Goal: Task Accomplishment & Management: Use online tool/utility

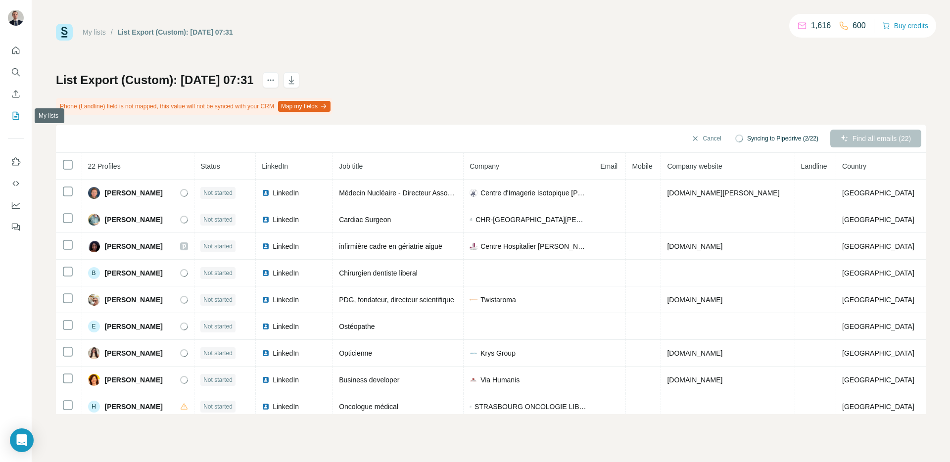
click at [12, 119] on icon "My lists" at bounding box center [16, 116] width 10 height 10
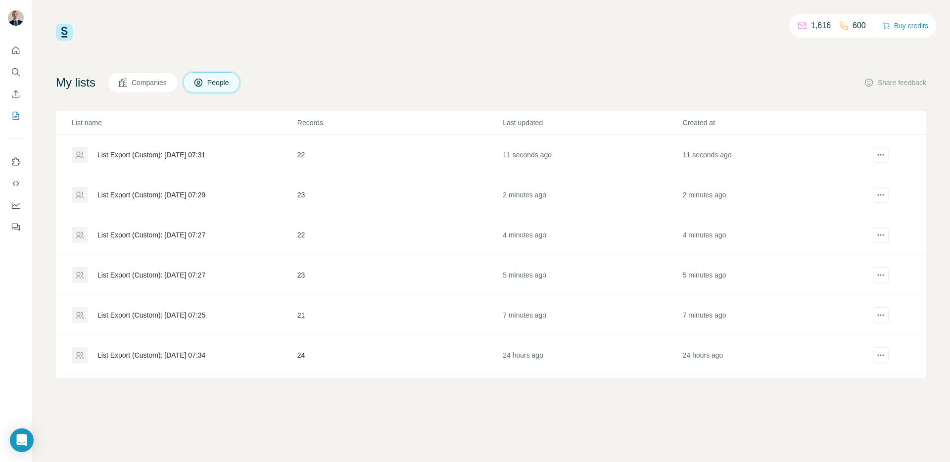
click at [159, 308] on div "List Export (Custom): [DATE] 07:25" at bounding box center [184, 315] width 225 height 16
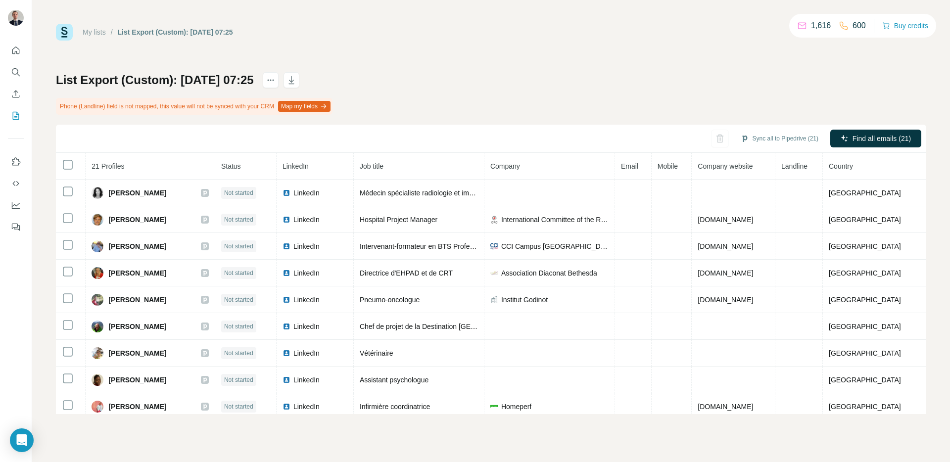
click at [60, 163] on th at bounding box center [71, 166] width 30 height 27
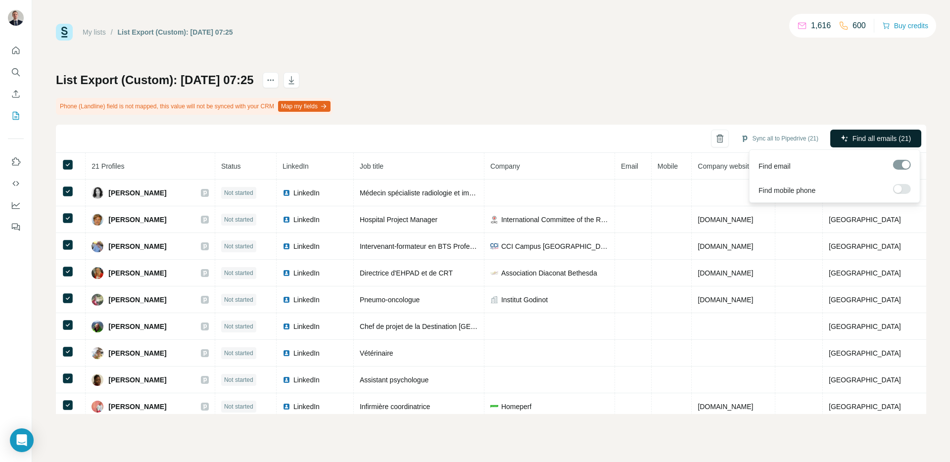
click at [854, 147] on button "Find all emails (21)" at bounding box center [876, 139] width 91 height 18
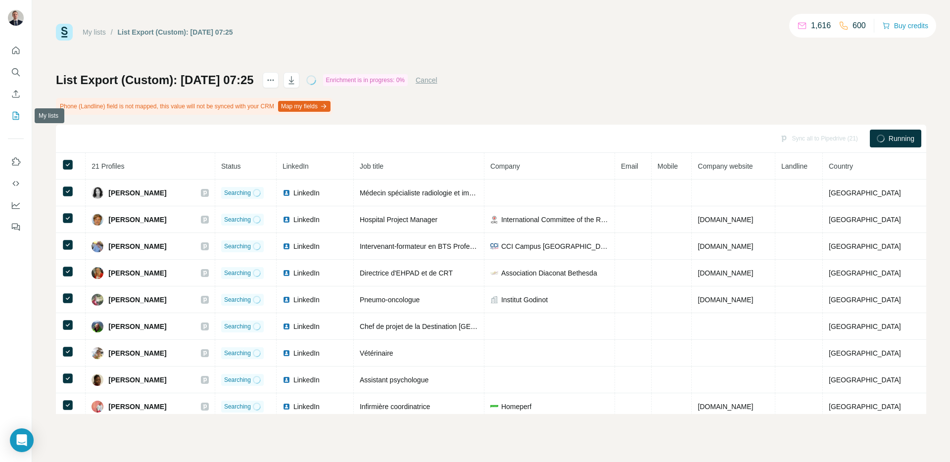
click at [16, 118] on icon "My lists" at bounding box center [16, 116] width 10 height 10
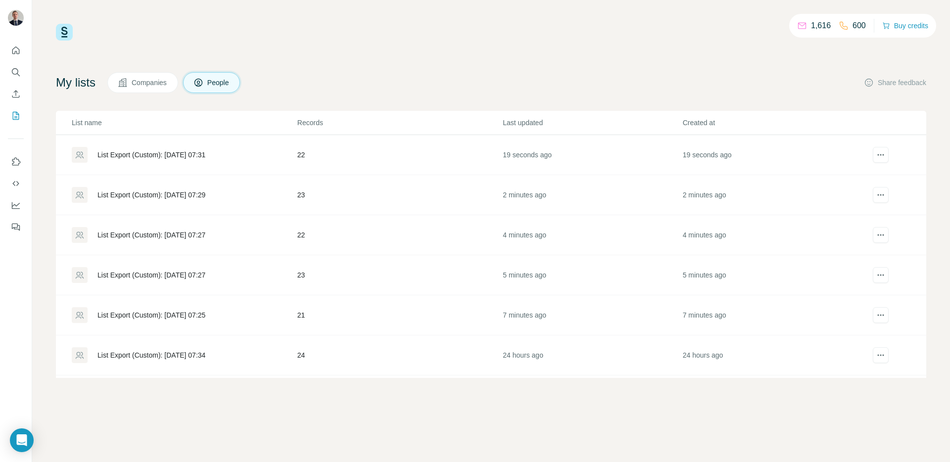
click at [196, 267] on div "List Export (Custom): [DATE] 07:27" at bounding box center [184, 275] width 225 height 16
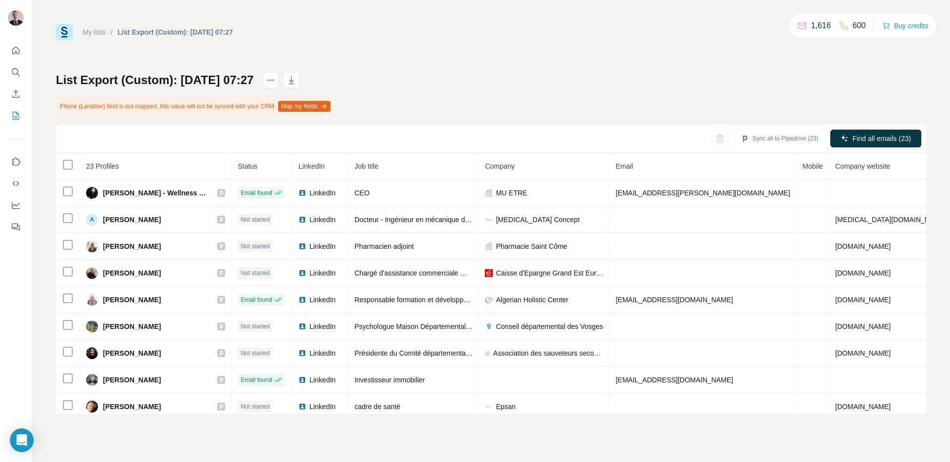
click at [74, 170] on th at bounding box center [68, 166] width 24 height 27
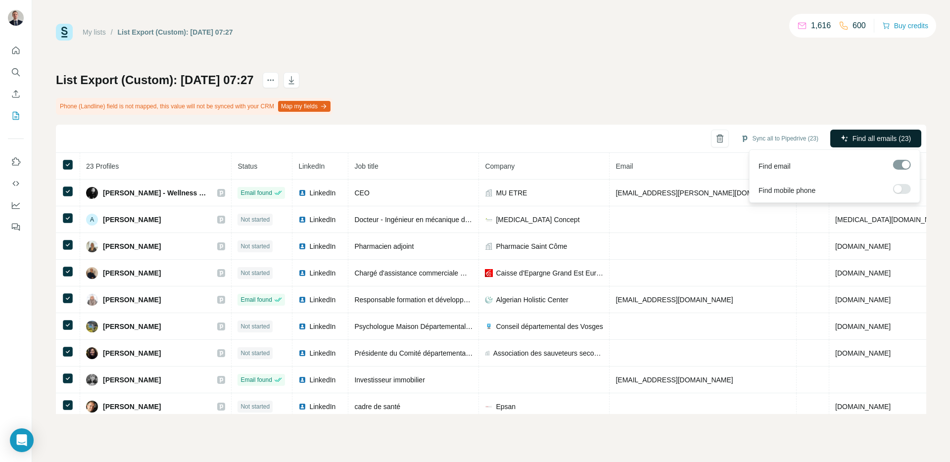
click at [877, 141] on span "Find all emails (23)" at bounding box center [882, 139] width 58 height 10
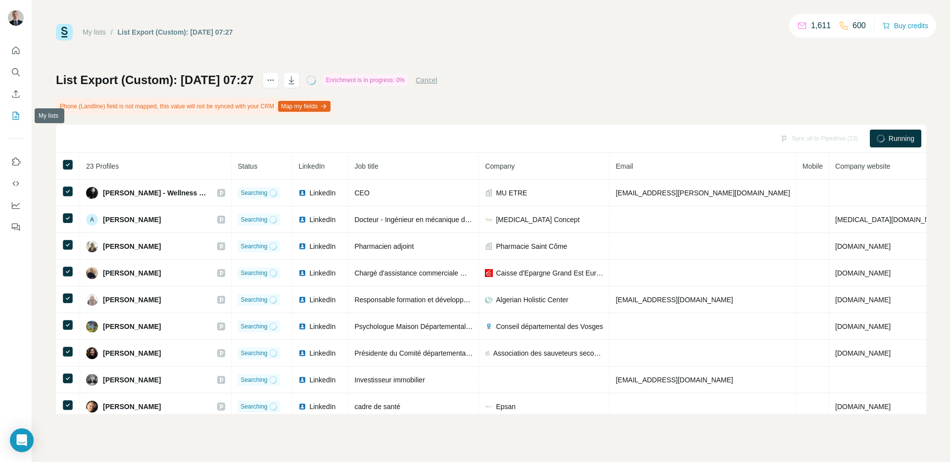
click at [17, 113] on icon "My lists" at bounding box center [16, 116] width 10 height 10
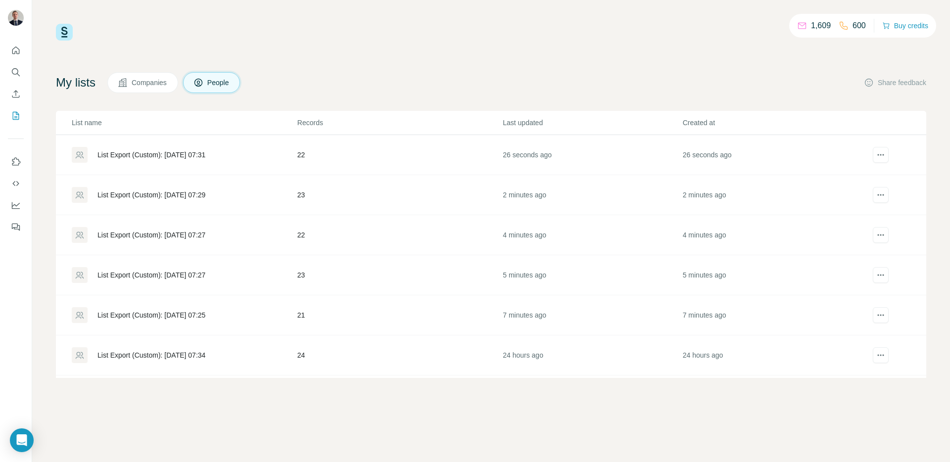
click at [195, 242] on div "List Export (Custom): [DATE] 07:27" at bounding box center [184, 235] width 225 height 16
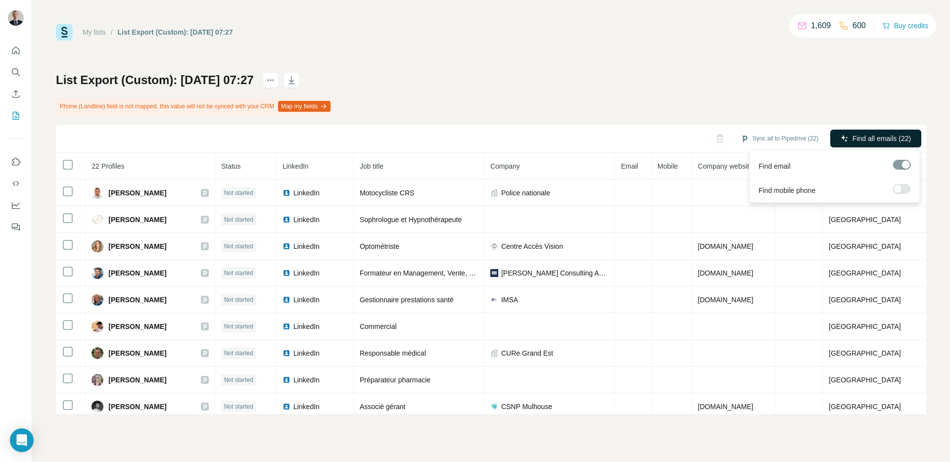
click at [867, 140] on span "Find all emails (22)" at bounding box center [882, 139] width 58 height 10
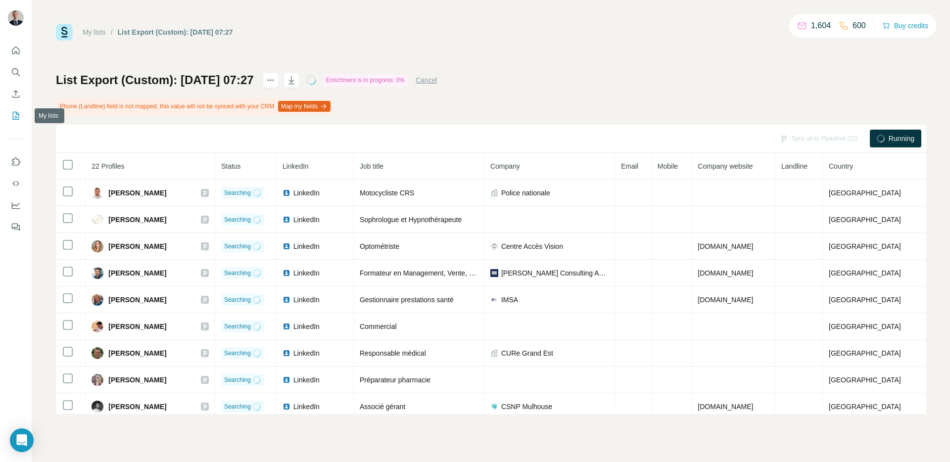
click at [14, 113] on icon "My lists" at bounding box center [16, 116] width 10 height 10
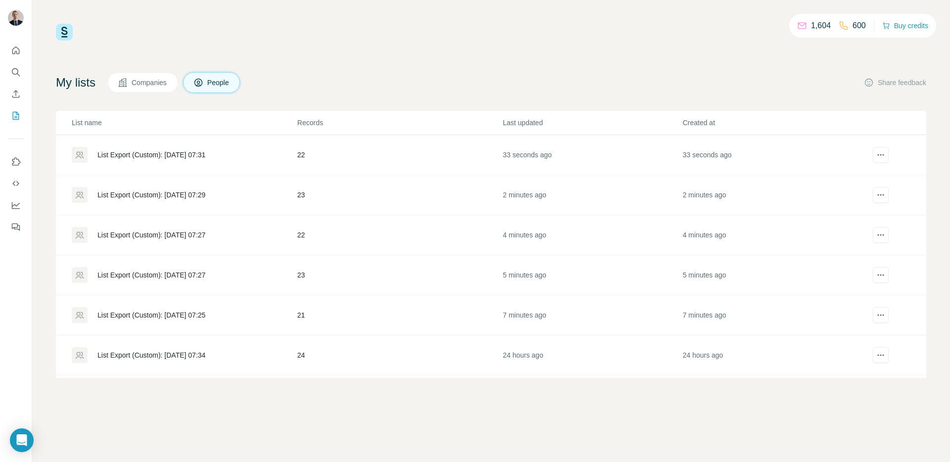
click at [160, 205] on td "List Export (Custom): [DATE] 07:29" at bounding box center [176, 195] width 241 height 40
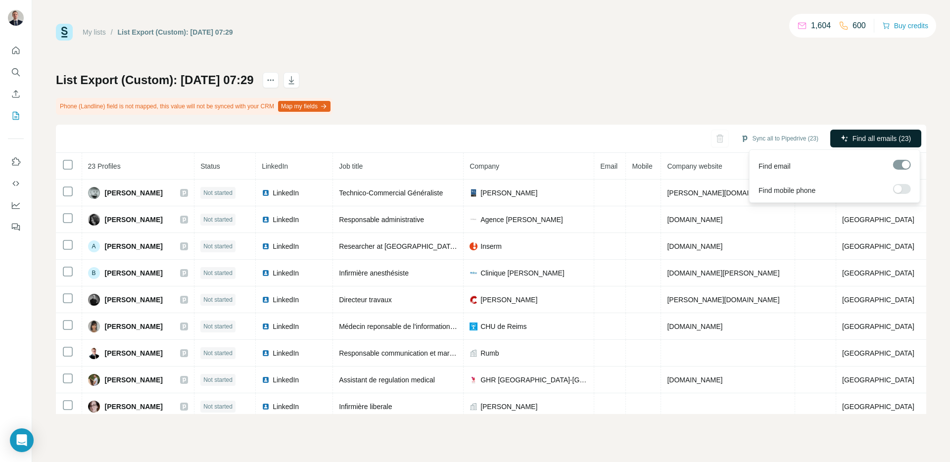
click at [860, 140] on span "Find all emails (23)" at bounding box center [882, 139] width 58 height 10
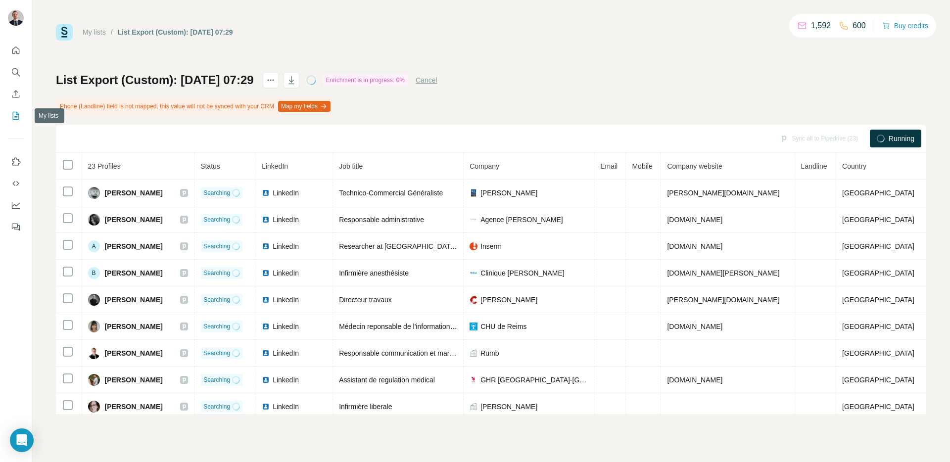
click at [13, 115] on icon "My lists" at bounding box center [16, 116] width 10 height 10
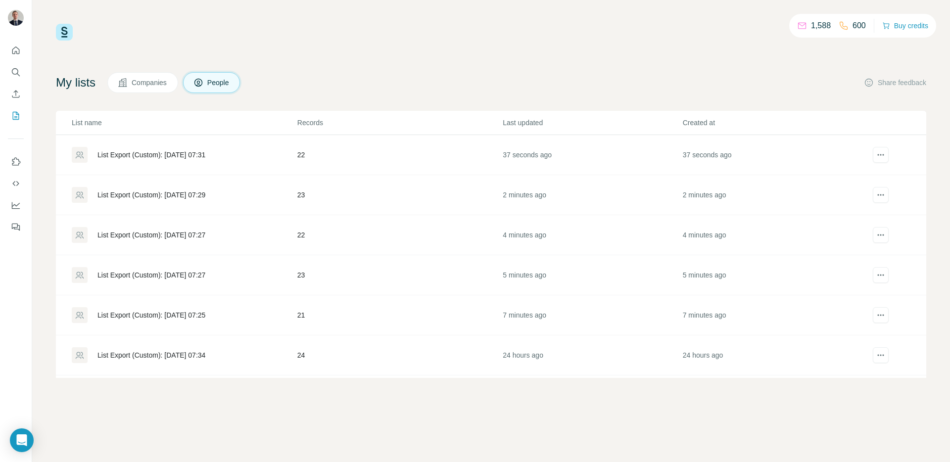
click at [99, 141] on td "List Export (Custom): [DATE] 07:31" at bounding box center [176, 155] width 241 height 40
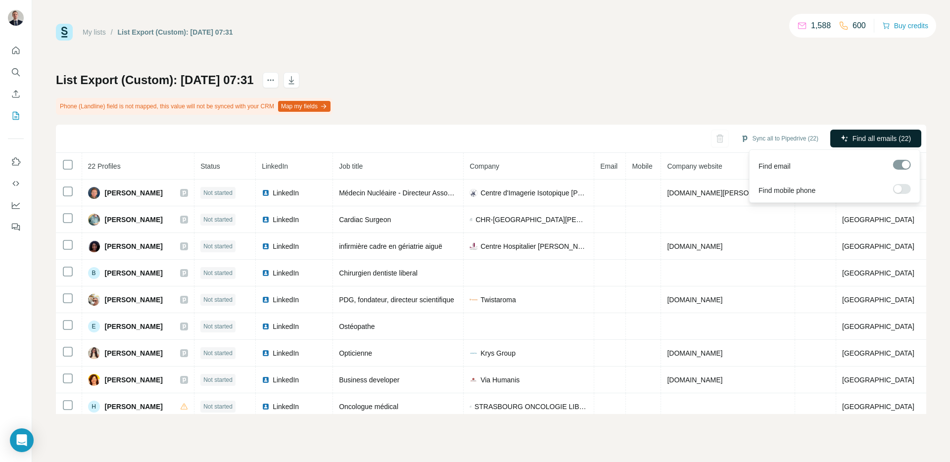
click at [894, 143] on span "Find all emails (22)" at bounding box center [882, 139] width 58 height 10
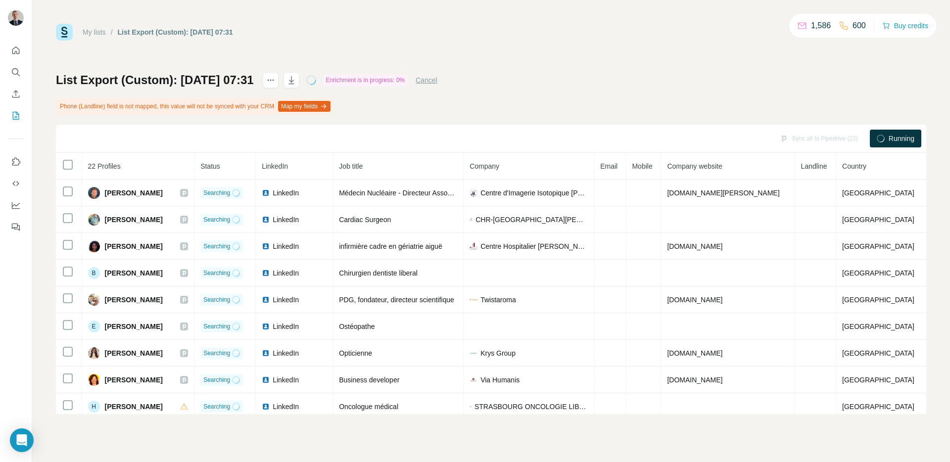
click at [723, 69] on div "My lists / List Export (Custom): [DATE] 07:31 1,586 600 Buy credits List Export…" at bounding box center [491, 219] width 871 height 391
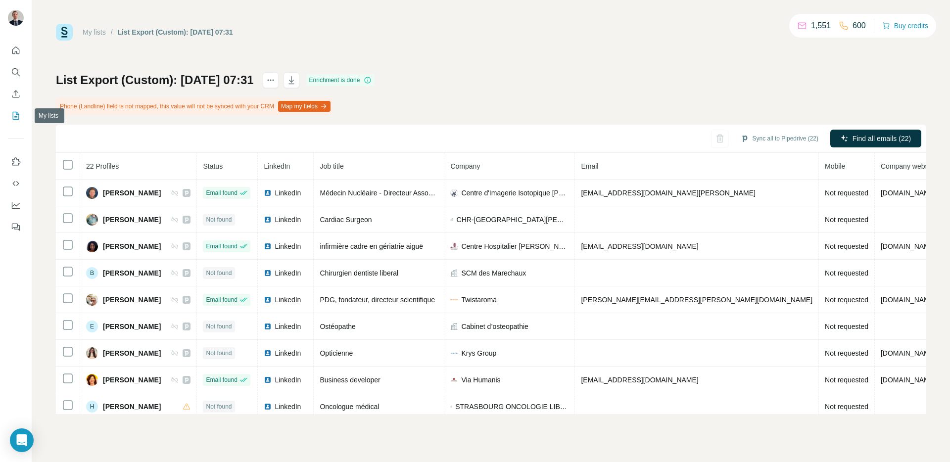
click at [11, 108] on button "My lists" at bounding box center [16, 116] width 16 height 18
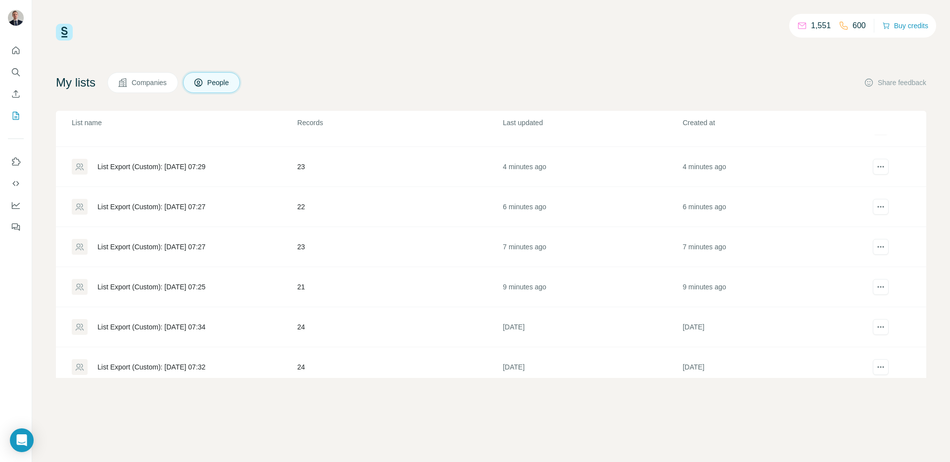
scroll to position [30, 0]
click at [222, 275] on td "List Export (Custom): [DATE] 07:25" at bounding box center [176, 285] width 241 height 40
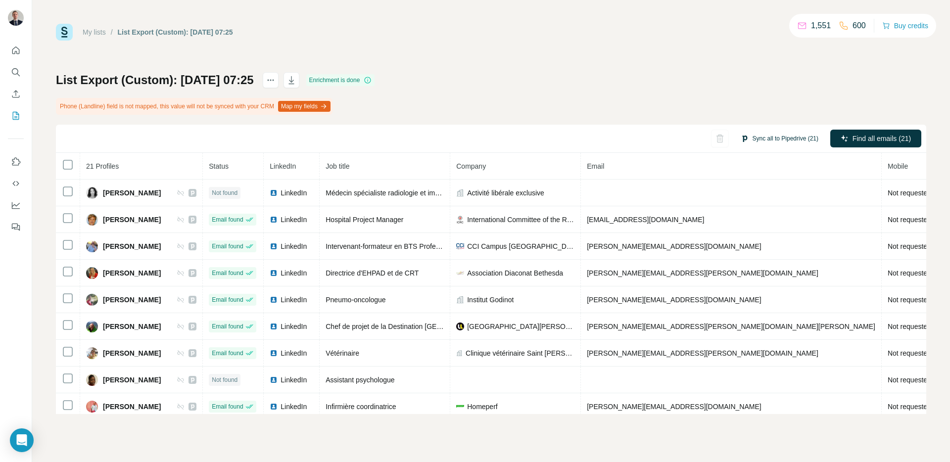
click at [773, 137] on button "Sync all to Pipedrive (21)" at bounding box center [780, 138] width 92 height 15
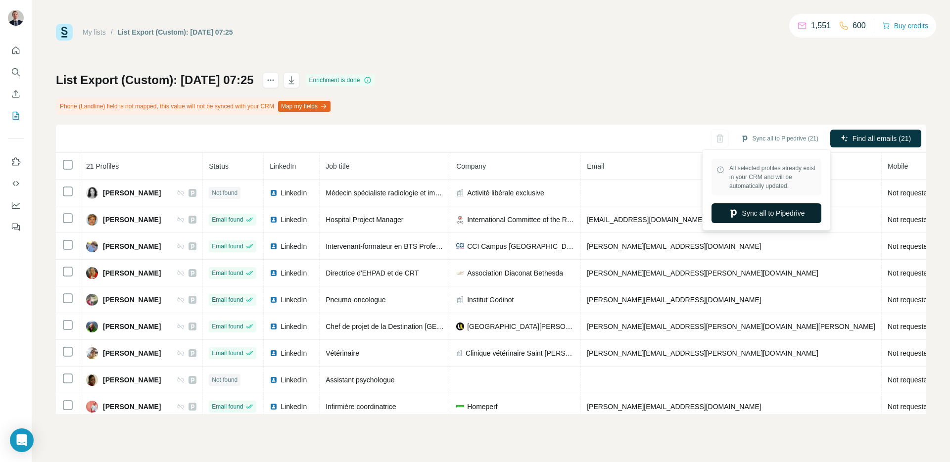
click at [754, 219] on button "Sync all to Pipedrive" at bounding box center [767, 213] width 110 height 20
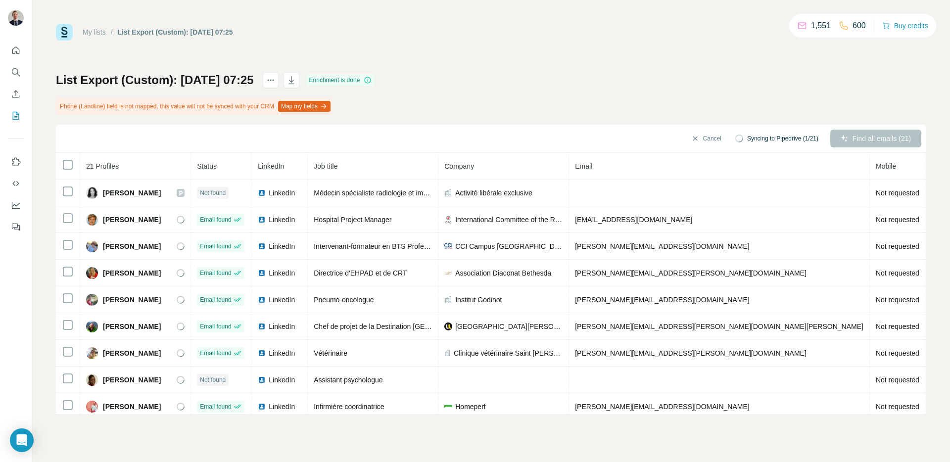
click at [18, 111] on icon "My lists" at bounding box center [16, 116] width 10 height 10
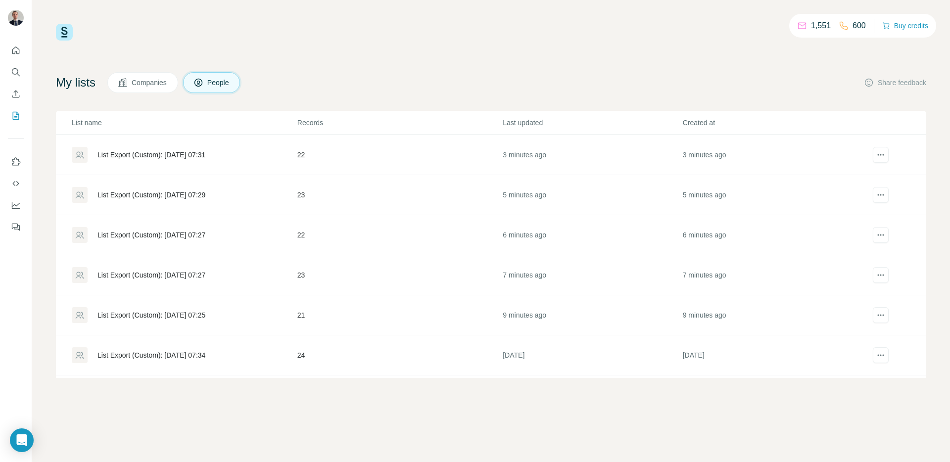
click at [227, 281] on div "List Export (Custom): [DATE] 07:27" at bounding box center [184, 275] width 225 height 16
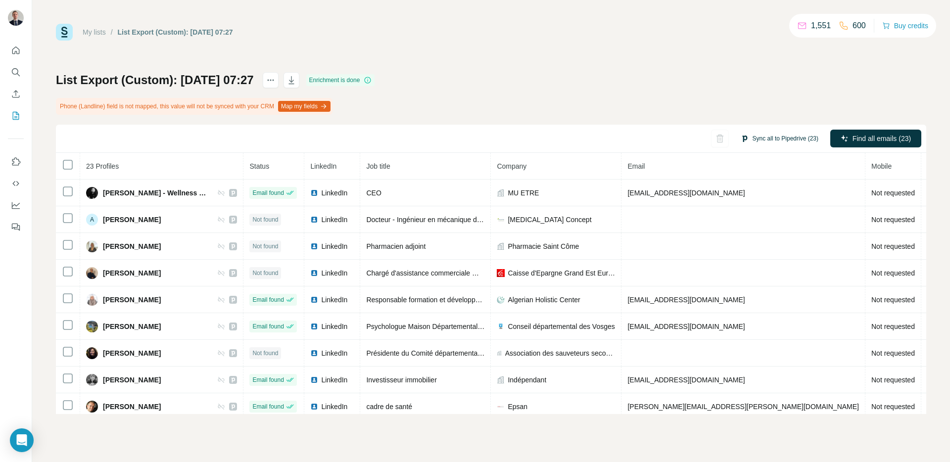
click at [798, 138] on button "Sync all to Pipedrive (23)" at bounding box center [780, 138] width 92 height 15
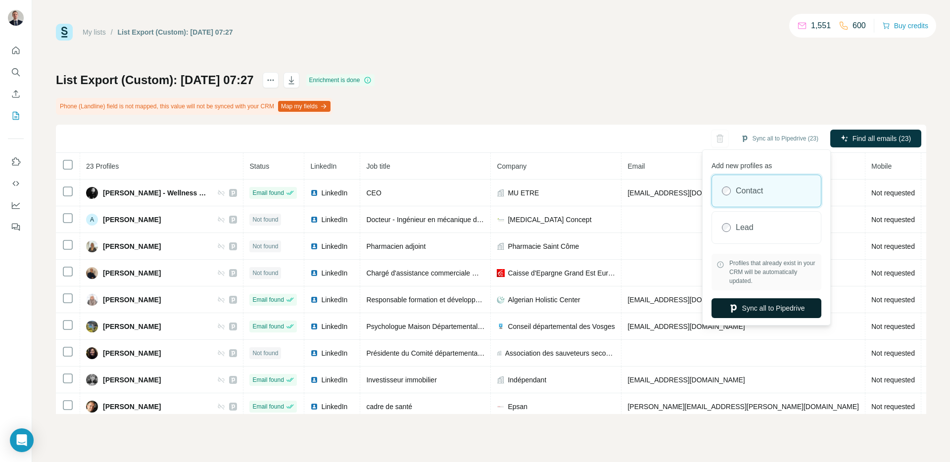
click at [737, 303] on button "Sync all to Pipedrive" at bounding box center [767, 308] width 110 height 20
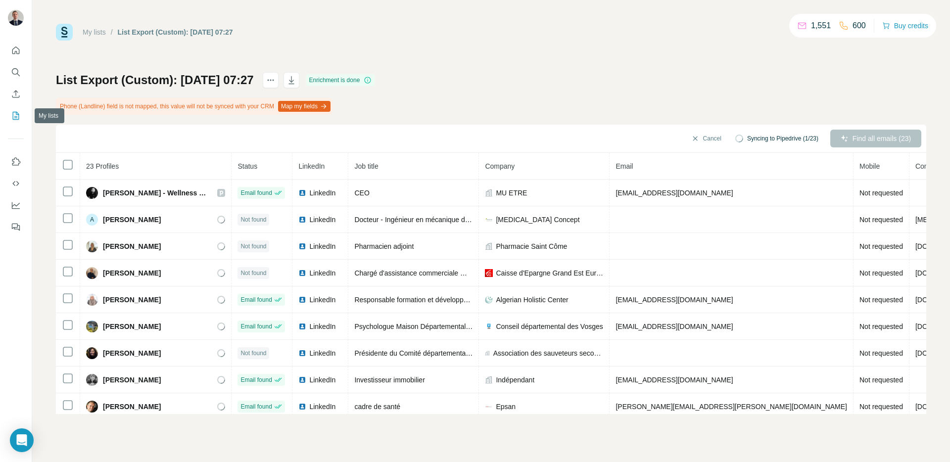
click at [20, 120] on icon "My lists" at bounding box center [16, 116] width 10 height 10
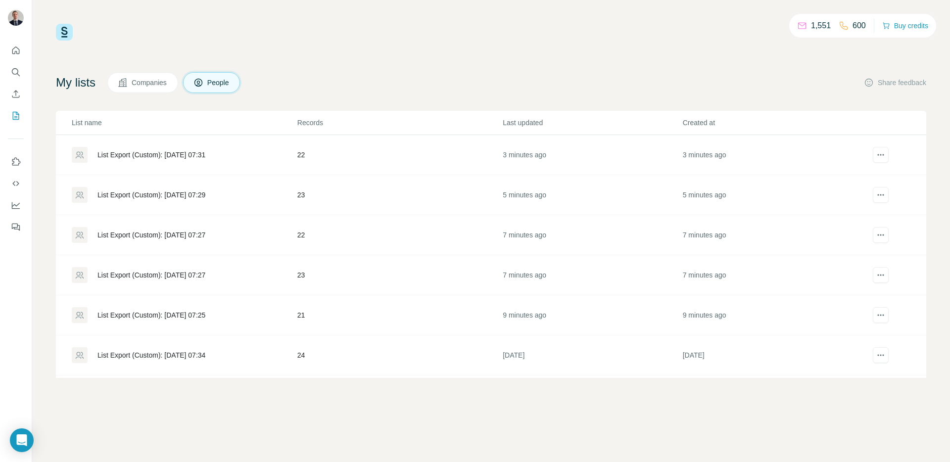
click at [192, 237] on div "List Export (Custom): [DATE] 07:27" at bounding box center [152, 235] width 108 height 10
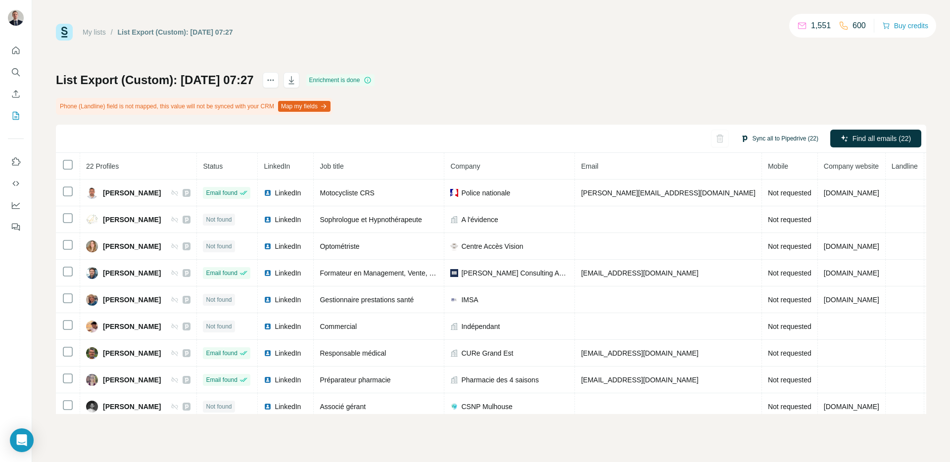
click at [763, 138] on button "Sync all to Pipedrive (22)" at bounding box center [780, 138] width 92 height 15
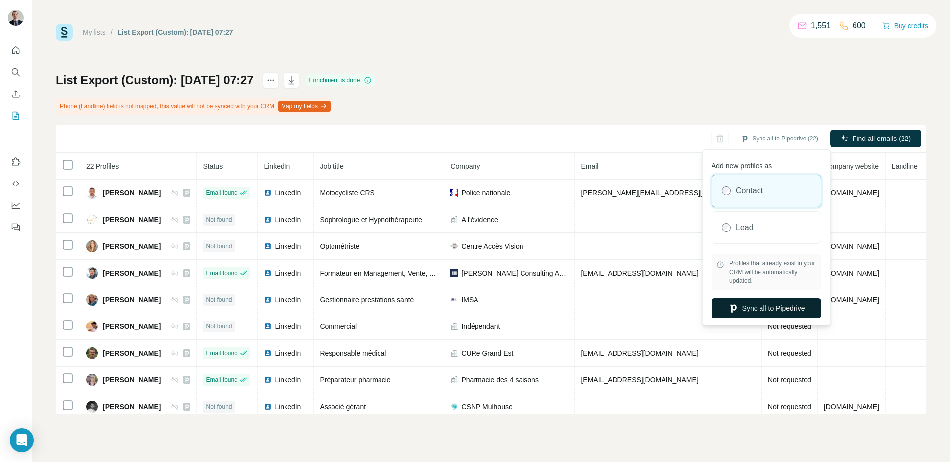
click at [744, 311] on button "Sync all to Pipedrive" at bounding box center [767, 308] width 110 height 20
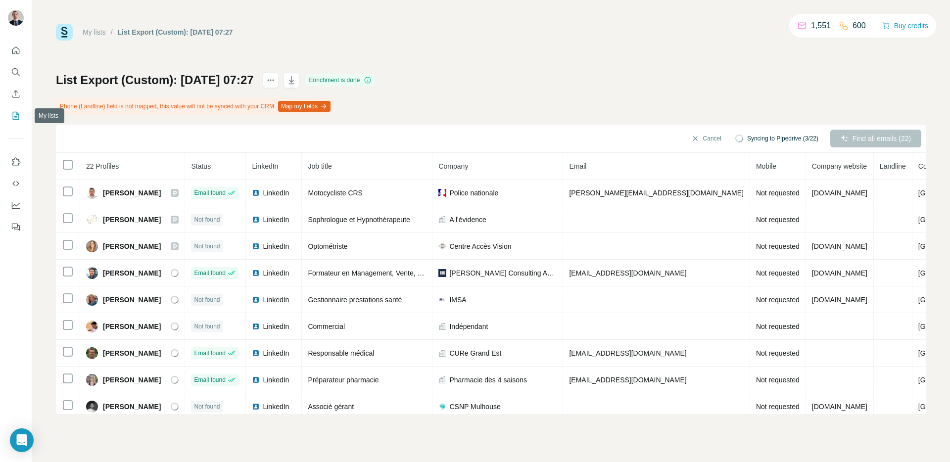
click at [17, 117] on icon "My lists" at bounding box center [16, 116] width 10 height 10
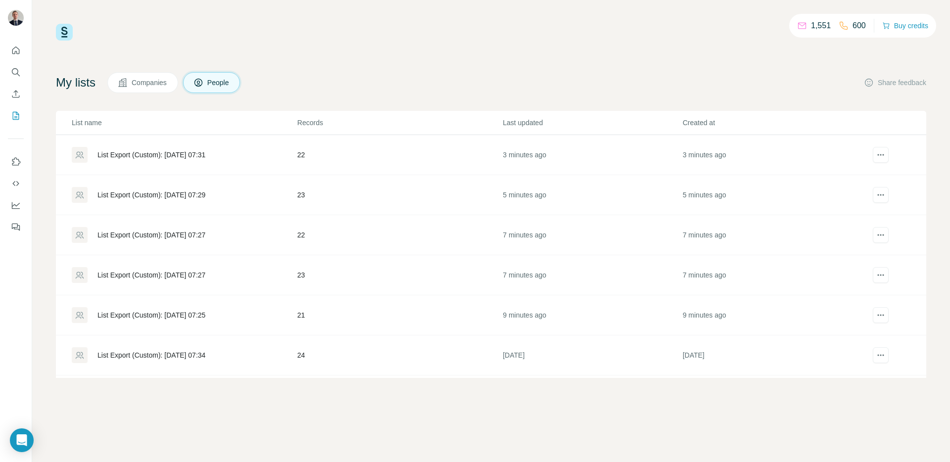
click at [181, 191] on div "List Export (Custom): [DATE] 07:29" at bounding box center [152, 195] width 108 height 10
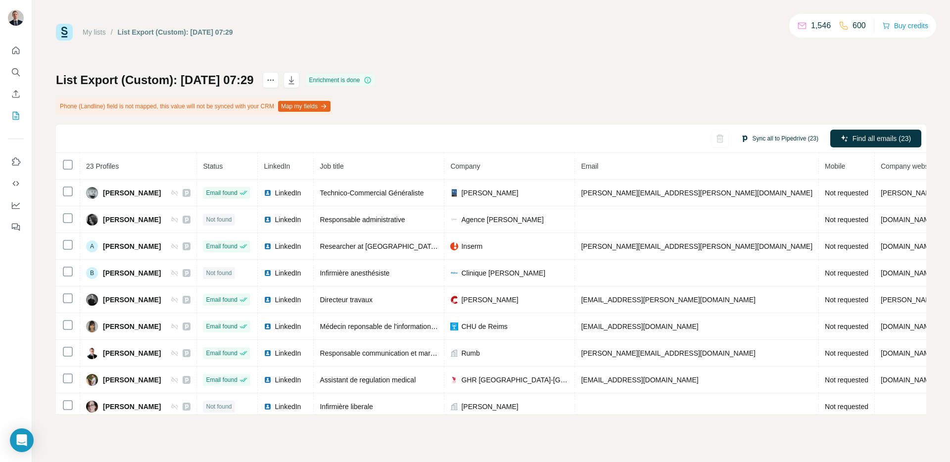
click at [745, 141] on button "Sync all to Pipedrive (23)" at bounding box center [780, 138] width 92 height 15
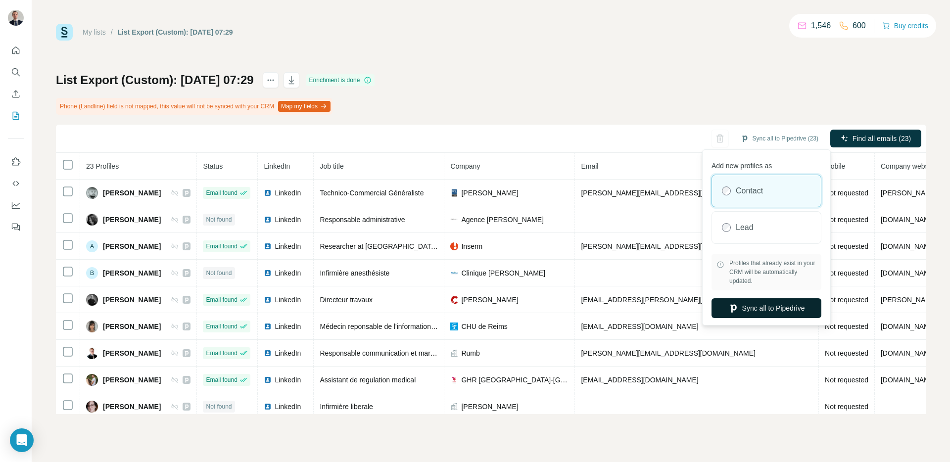
click at [746, 311] on button "Sync all to Pipedrive" at bounding box center [767, 308] width 110 height 20
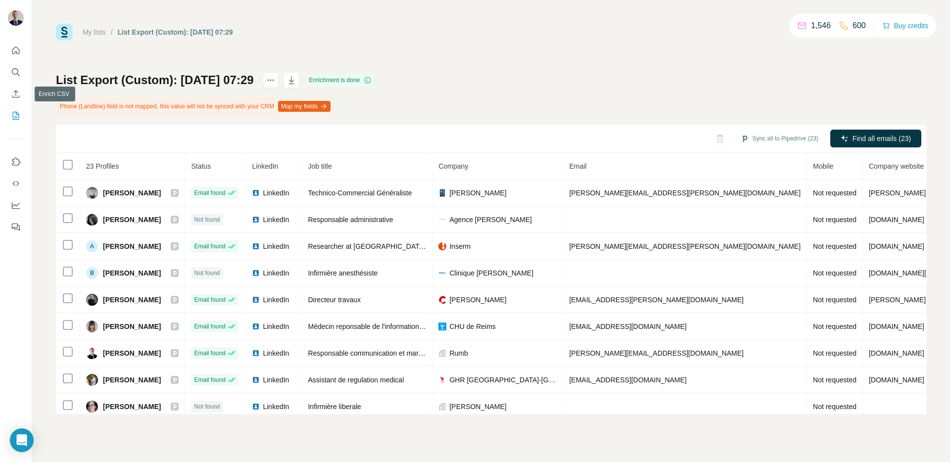
click at [14, 108] on button "My lists" at bounding box center [16, 116] width 16 height 18
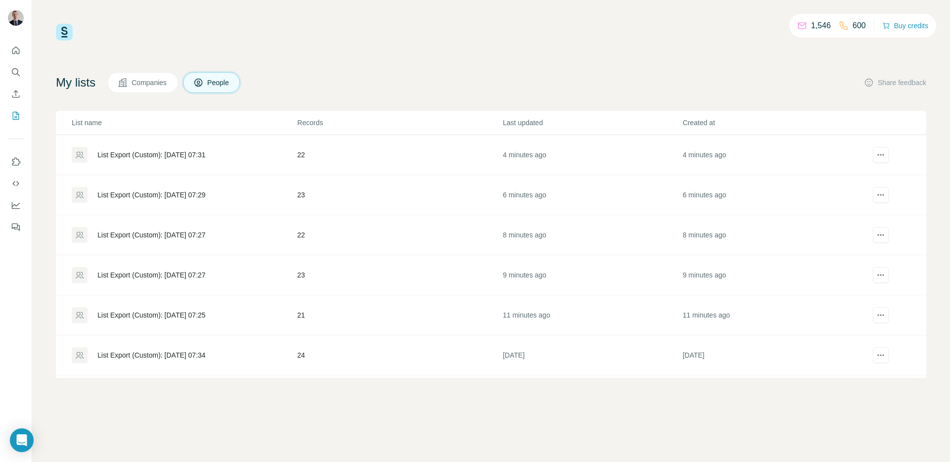
click at [205, 152] on div "List Export (Custom): [DATE] 07:31" at bounding box center [152, 155] width 108 height 10
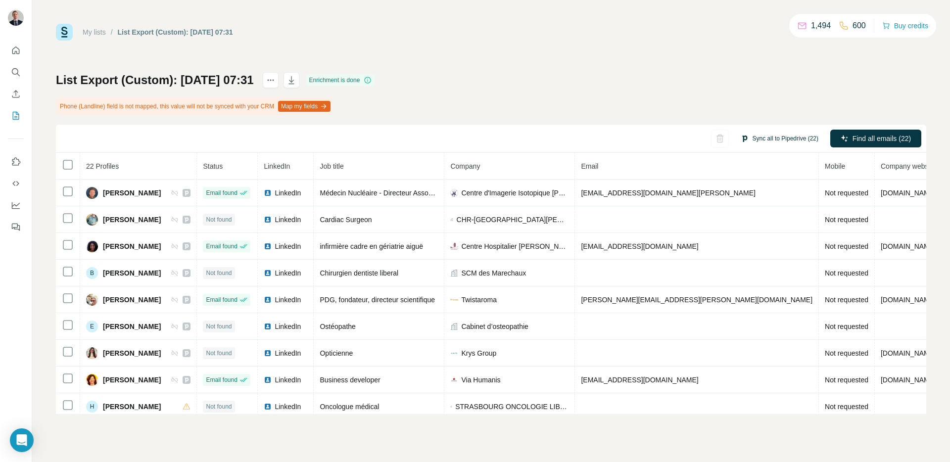
click at [782, 138] on button "Sync all to Pipedrive (22)" at bounding box center [780, 138] width 92 height 15
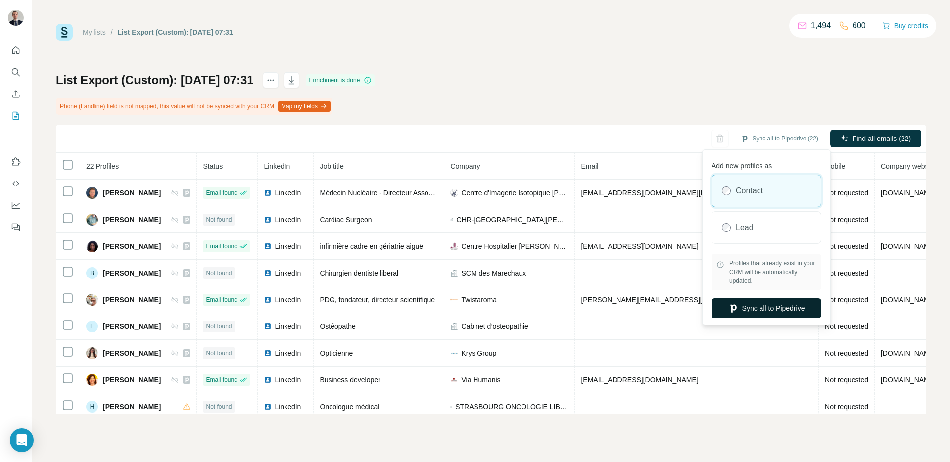
click at [749, 311] on button "Sync all to Pipedrive" at bounding box center [767, 308] width 110 height 20
